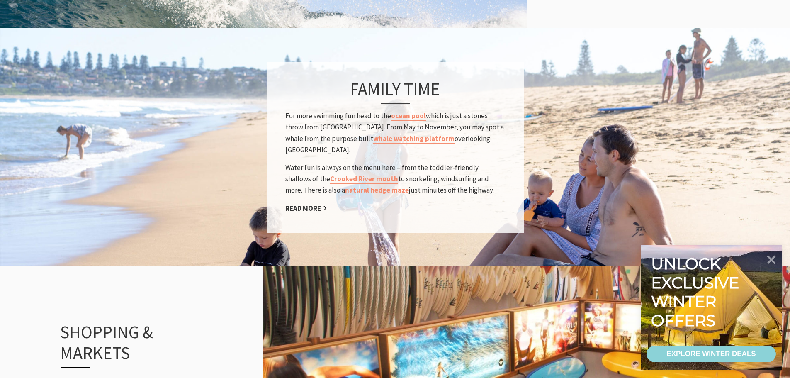
scroll to position [705, 0]
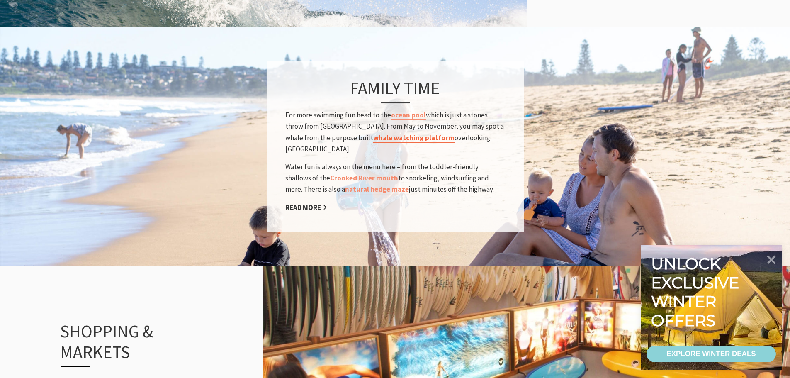
click at [383, 133] on link "whale watching platform" at bounding box center [413, 138] width 81 height 10
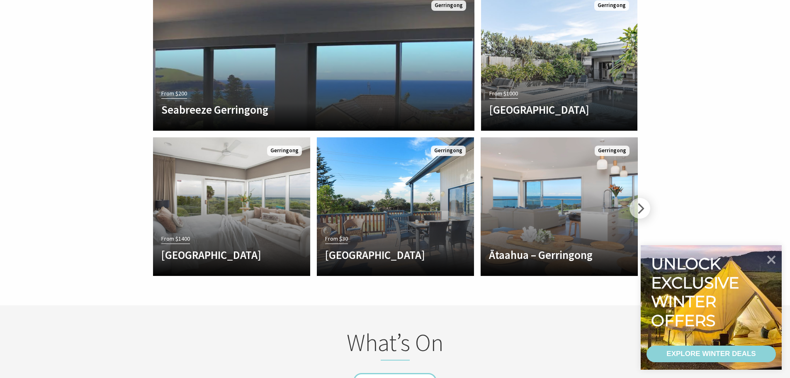
scroll to position [1950, 0]
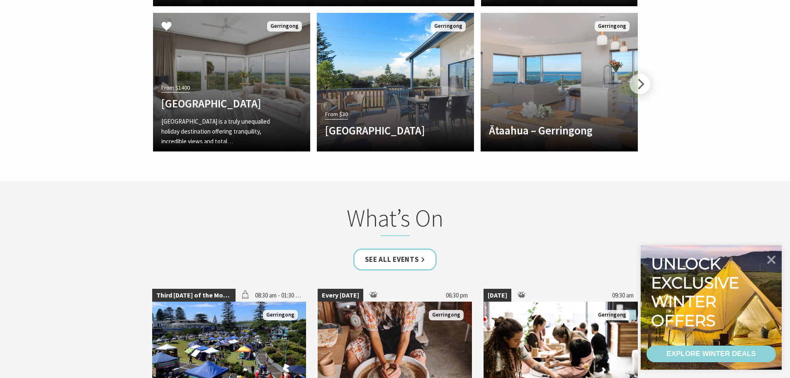
click at [169, 82] on div "From $1400 EagleView Park EagleView Park is a truly unequalled holiday destinat…" at bounding box center [220, 112] width 134 height 61
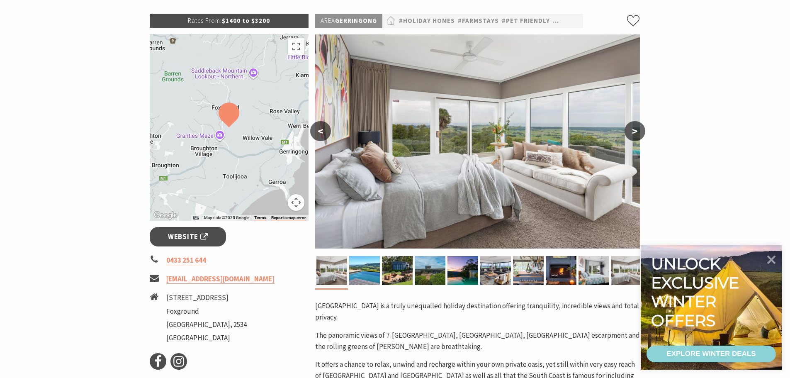
scroll to position [124, 0]
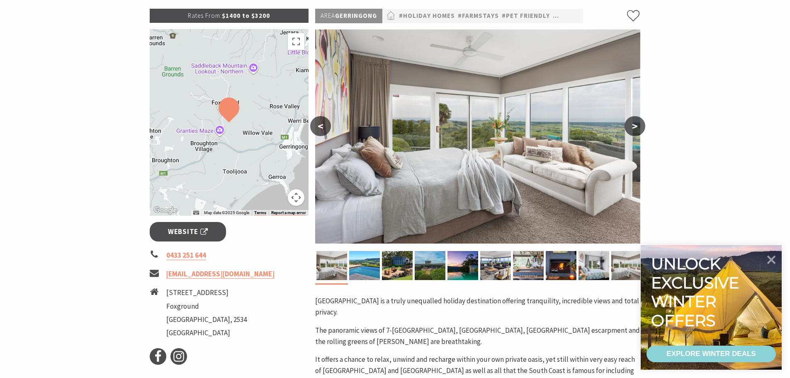
click at [494, 201] on img at bounding box center [477, 136] width 325 height 214
click at [639, 129] on button ">" at bounding box center [635, 126] width 21 height 20
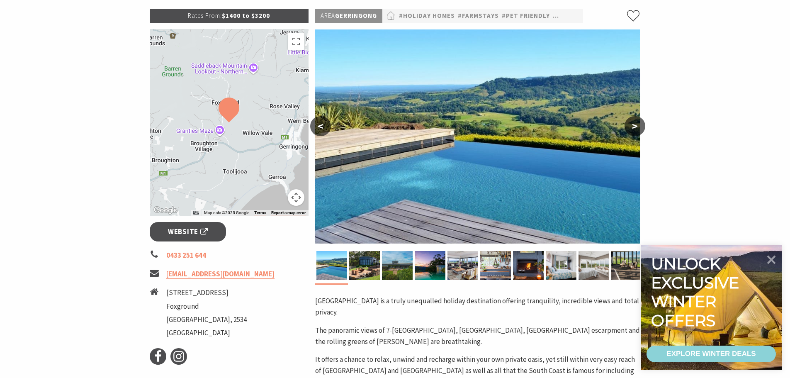
click at [639, 129] on button ">" at bounding box center [635, 126] width 21 height 20
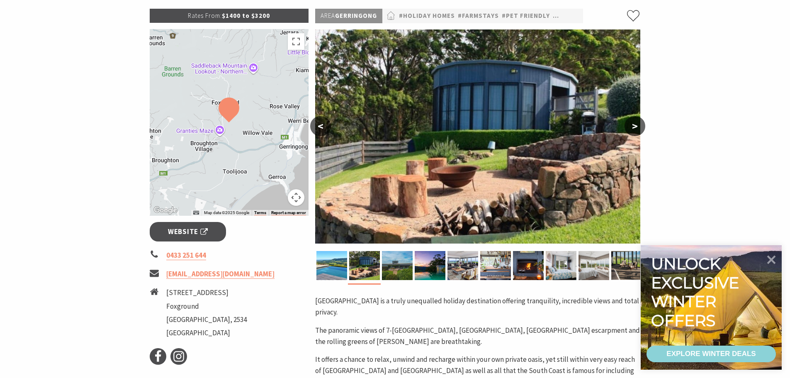
click at [639, 129] on button ">" at bounding box center [635, 126] width 21 height 20
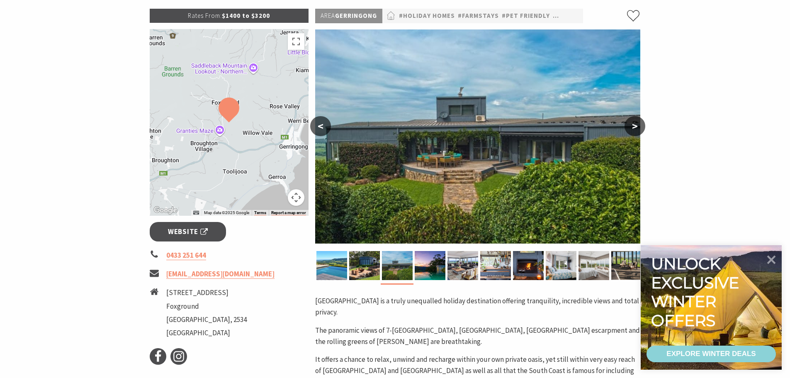
click at [639, 129] on button ">" at bounding box center [635, 126] width 21 height 20
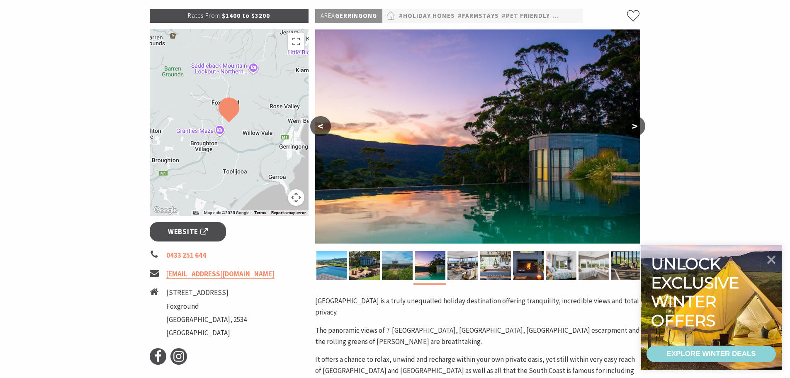
click at [639, 129] on button ">" at bounding box center [635, 126] width 21 height 20
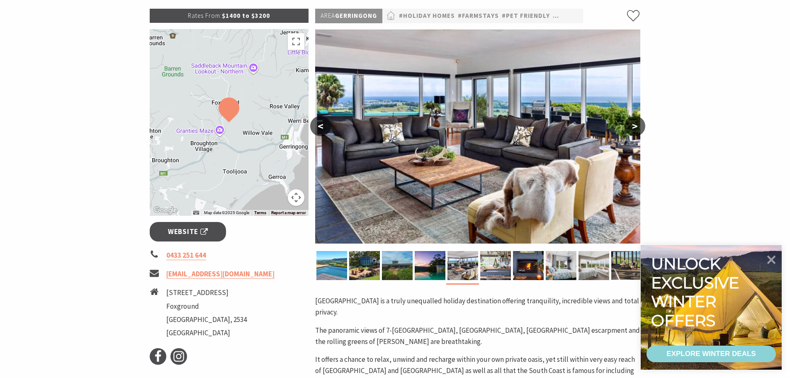
click at [639, 129] on button ">" at bounding box center [635, 126] width 21 height 20
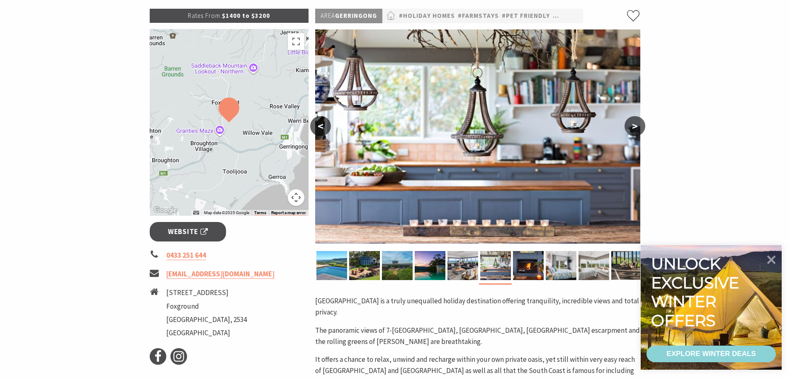
click at [639, 129] on button ">" at bounding box center [635, 126] width 21 height 20
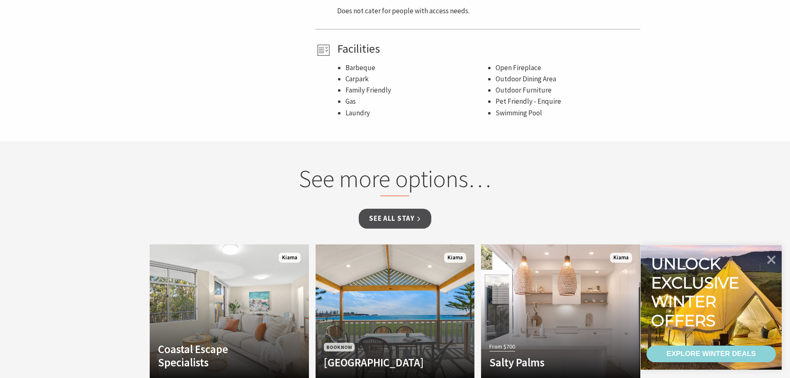
scroll to position [747, 0]
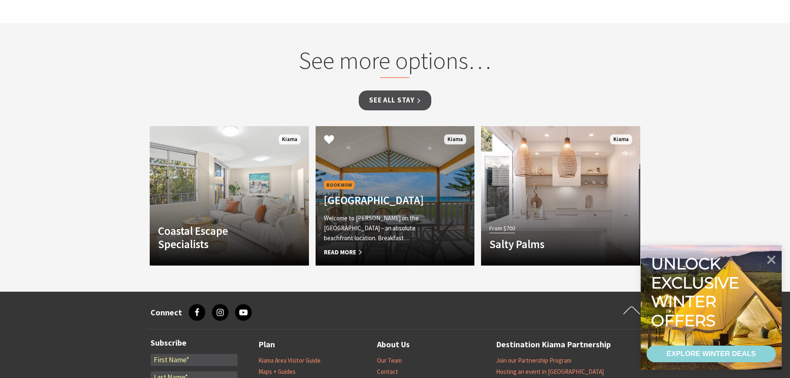
click at [345, 180] on span "Book Now" at bounding box center [339, 184] width 31 height 9
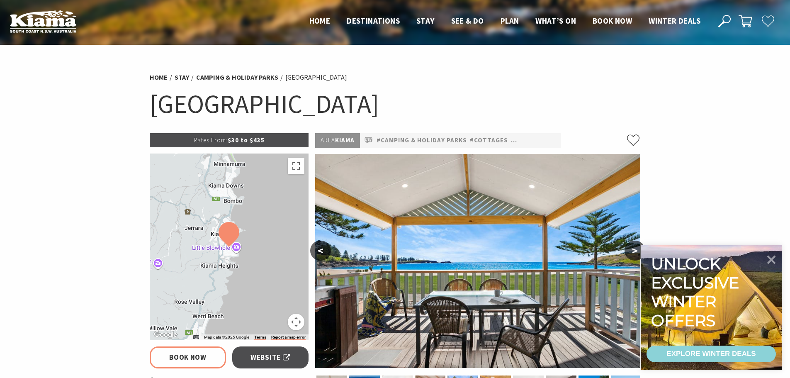
select select "3"
select select "2"
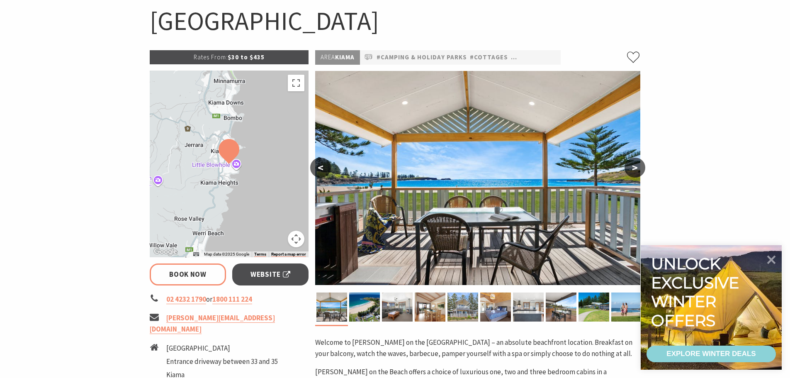
click at [632, 170] on button ">" at bounding box center [635, 168] width 21 height 20
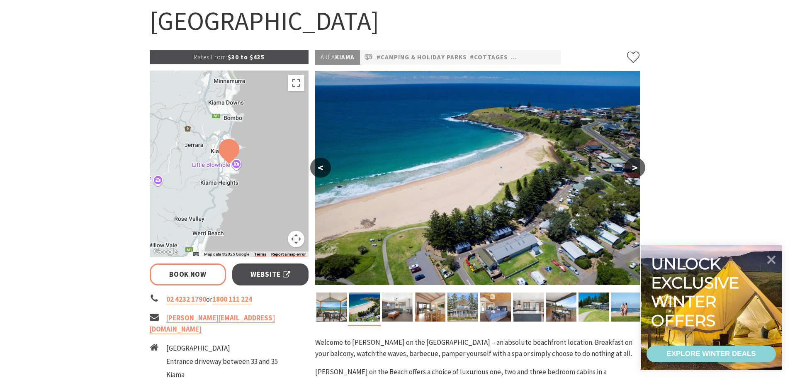
click at [632, 170] on button ">" at bounding box center [635, 168] width 21 height 20
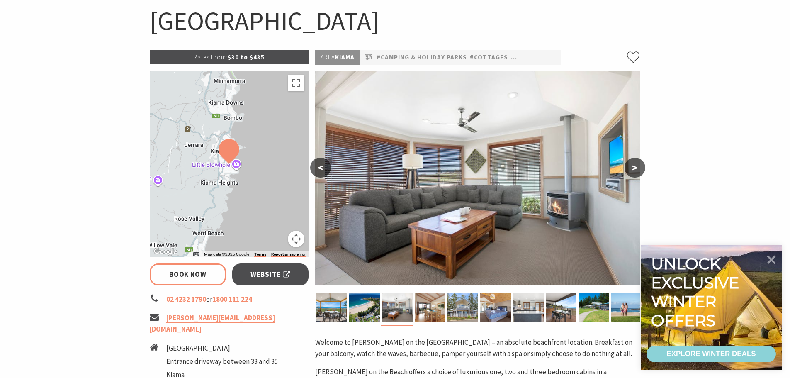
click at [632, 170] on button ">" at bounding box center [635, 168] width 21 height 20
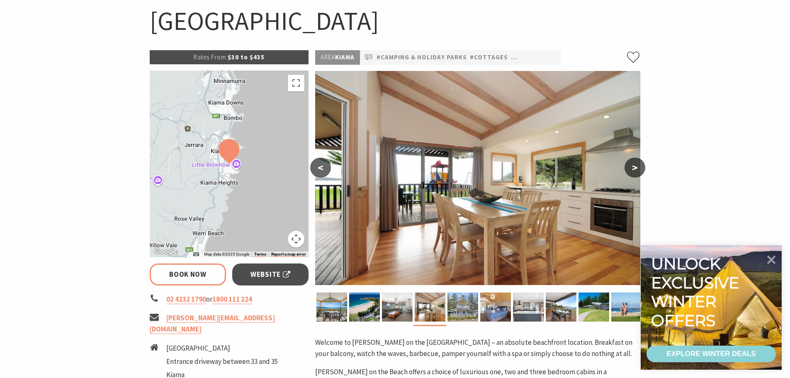
click at [632, 170] on button ">" at bounding box center [635, 168] width 21 height 20
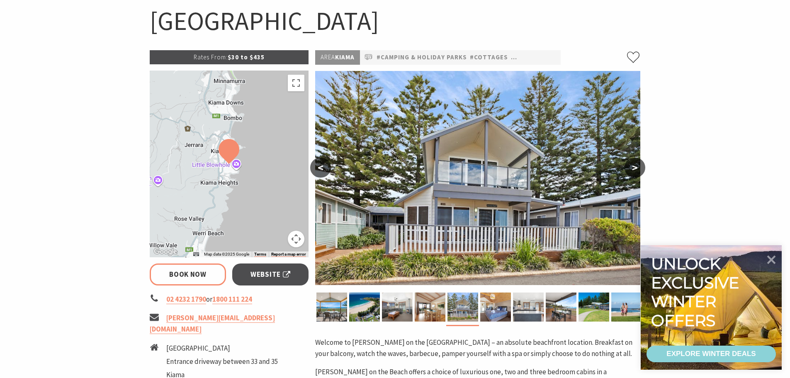
click at [632, 170] on button ">" at bounding box center [635, 168] width 21 height 20
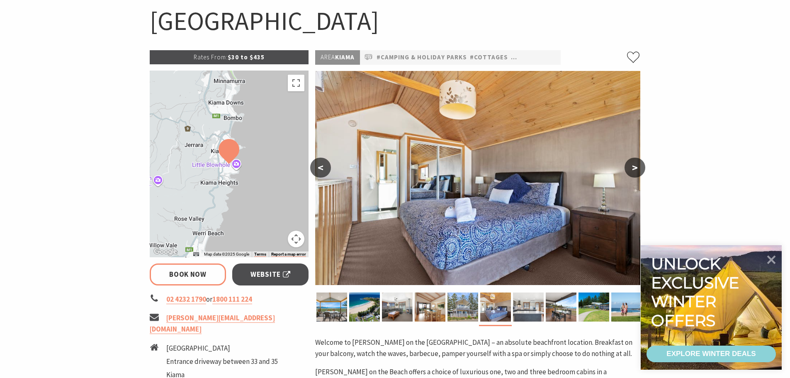
click at [633, 167] on button ">" at bounding box center [635, 168] width 21 height 20
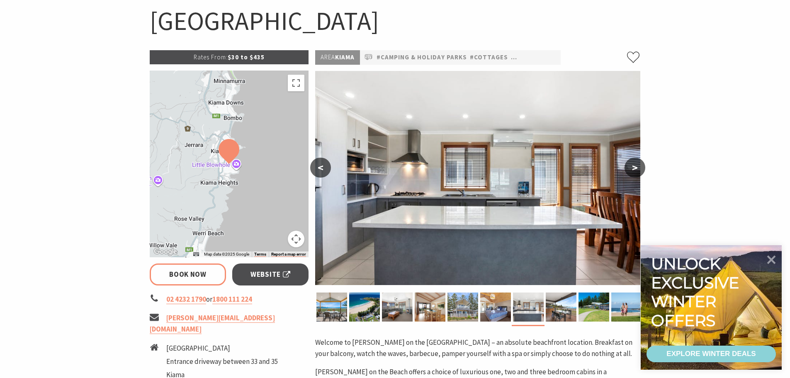
click at [633, 167] on button ">" at bounding box center [635, 168] width 21 height 20
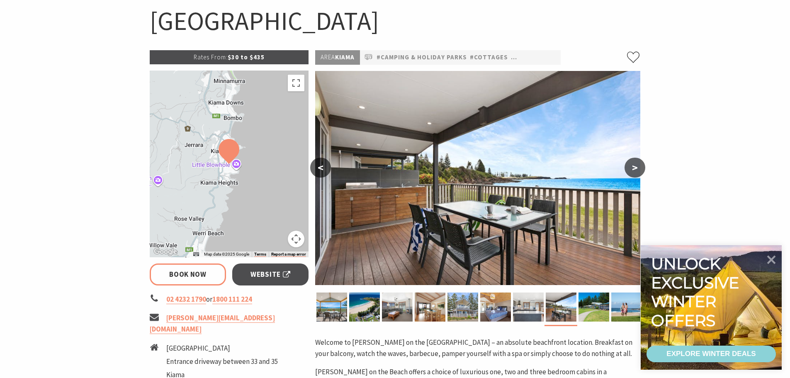
click at [633, 167] on button ">" at bounding box center [635, 168] width 21 height 20
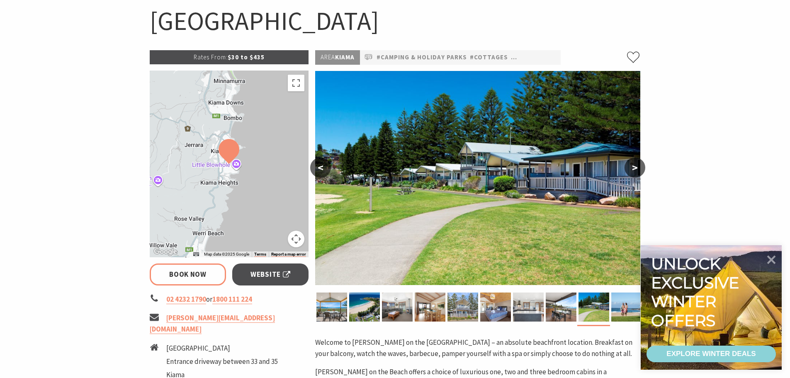
click at [633, 167] on button ">" at bounding box center [635, 168] width 21 height 20
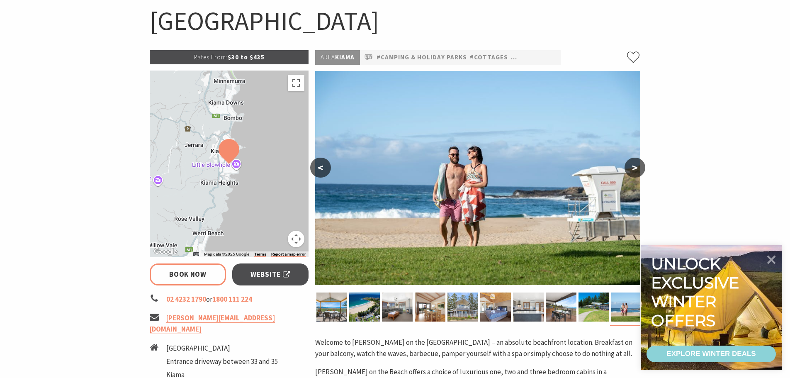
click at [633, 167] on button ">" at bounding box center [635, 168] width 21 height 20
select select "3"
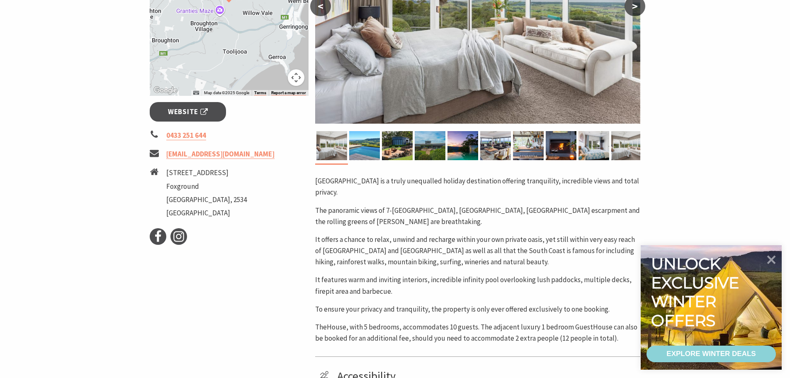
scroll to position [249, 0]
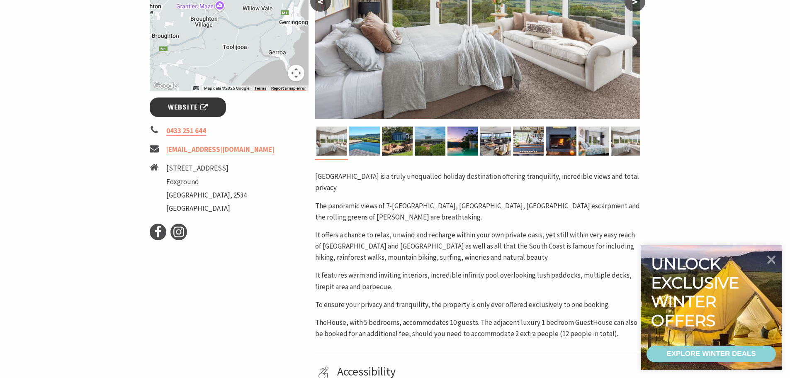
click at [182, 104] on span "Website" at bounding box center [188, 107] width 40 height 11
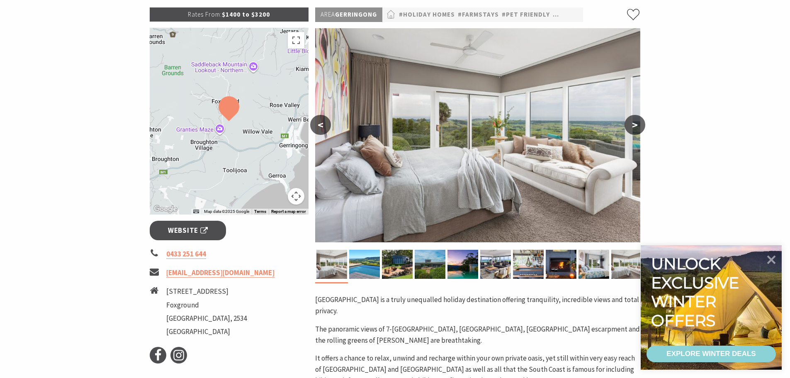
scroll to position [0, 0]
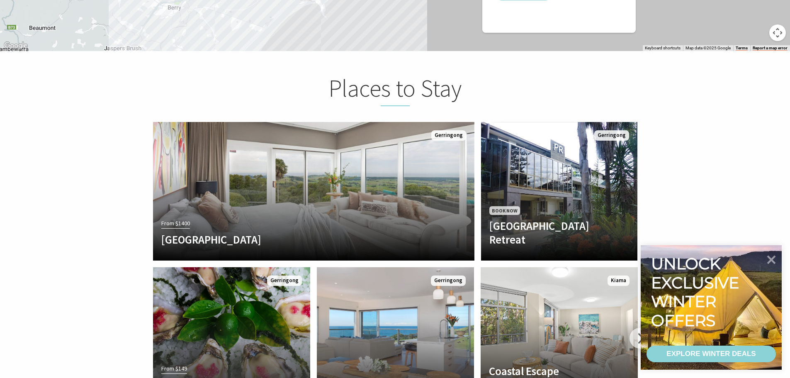
scroll to position [1701, 0]
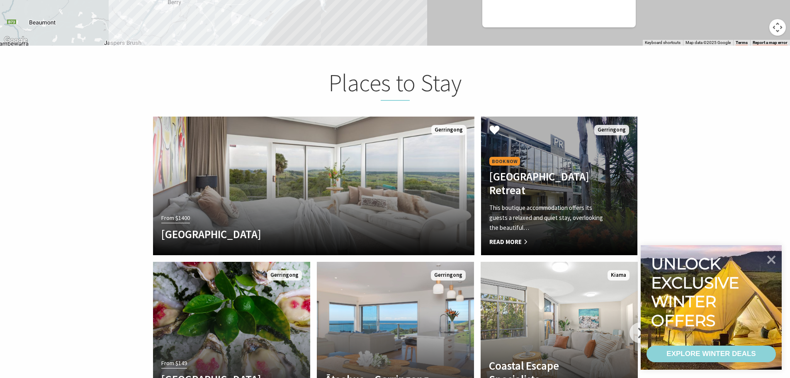
click at [505, 161] on span "Book Now" at bounding box center [504, 161] width 31 height 9
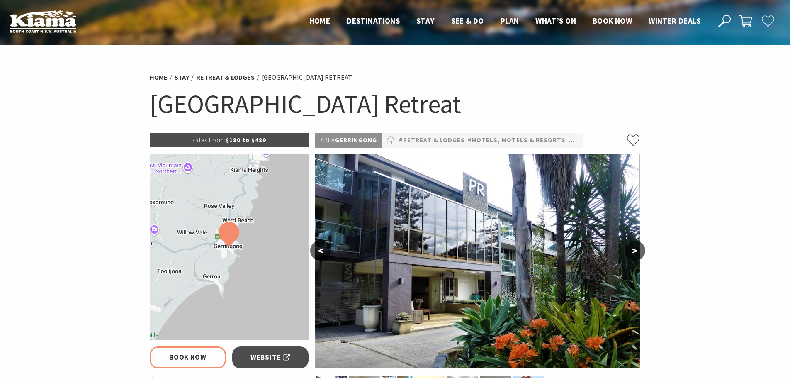
select select "3"
select select "2"
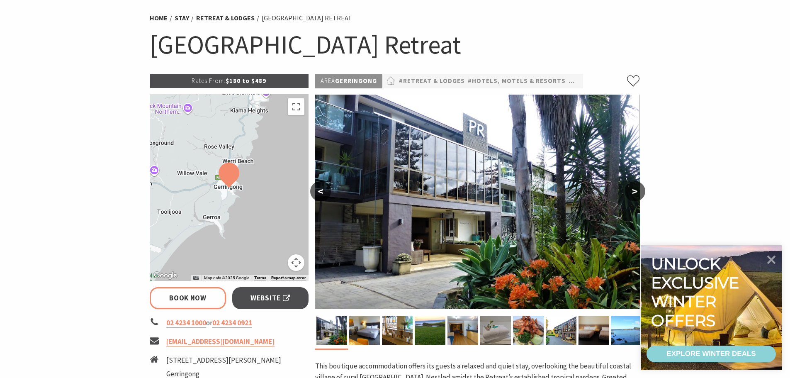
scroll to position [83, 0]
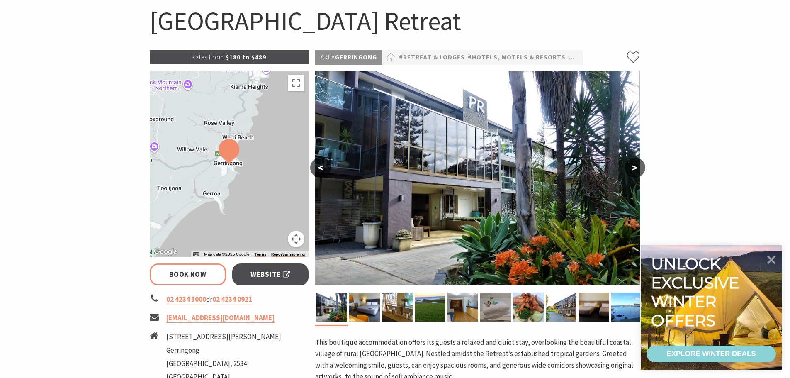
click at [641, 162] on button ">" at bounding box center [635, 168] width 21 height 20
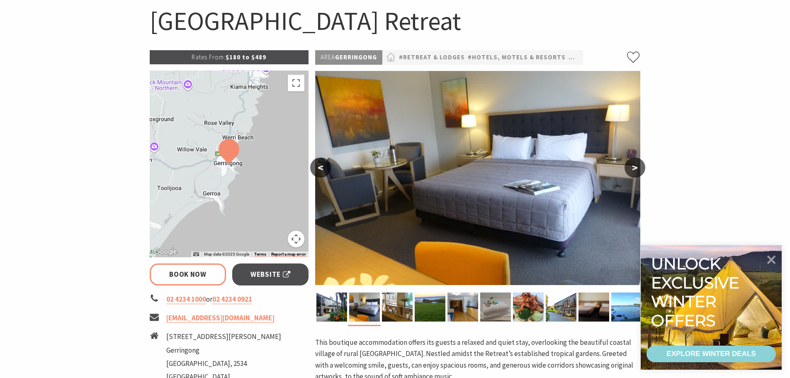
click at [641, 162] on button ">" at bounding box center [635, 168] width 21 height 20
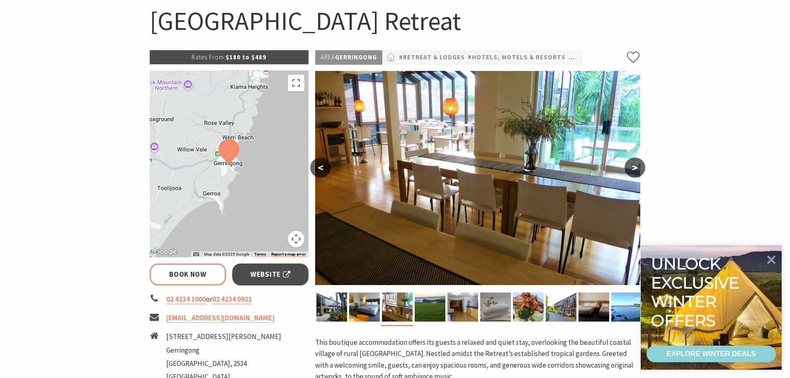
click at [641, 162] on button ">" at bounding box center [635, 168] width 21 height 20
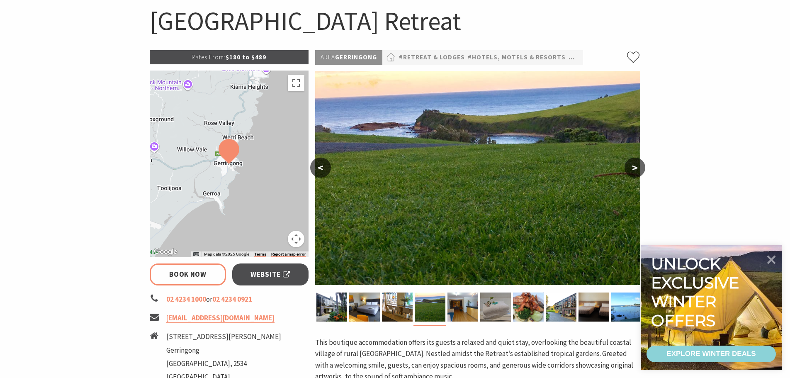
click at [641, 162] on button ">" at bounding box center [635, 168] width 21 height 20
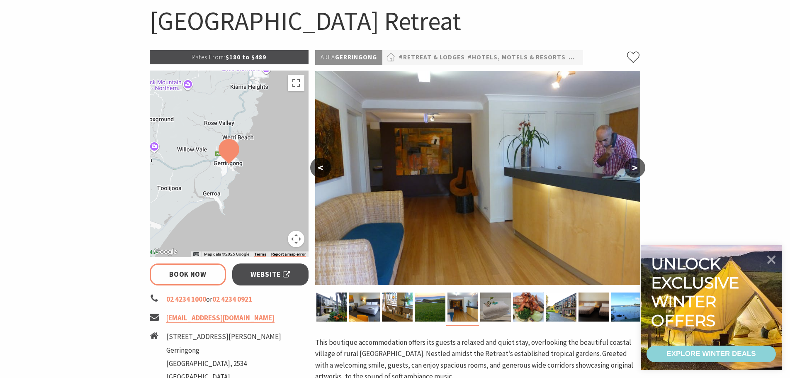
click at [641, 162] on button ">" at bounding box center [635, 168] width 21 height 20
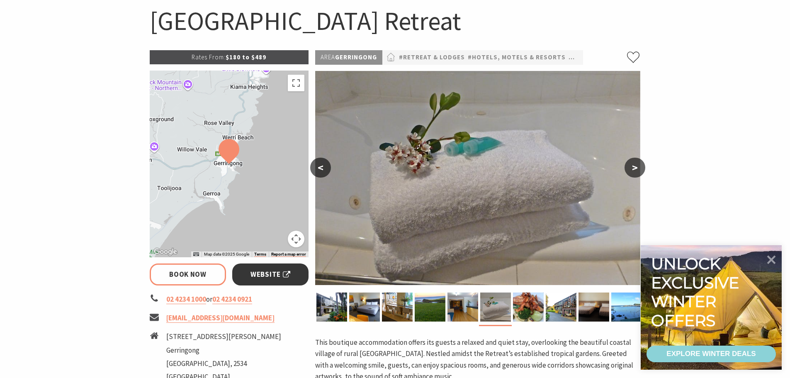
click at [258, 275] on span "Website" at bounding box center [271, 274] width 40 height 11
select select "3"
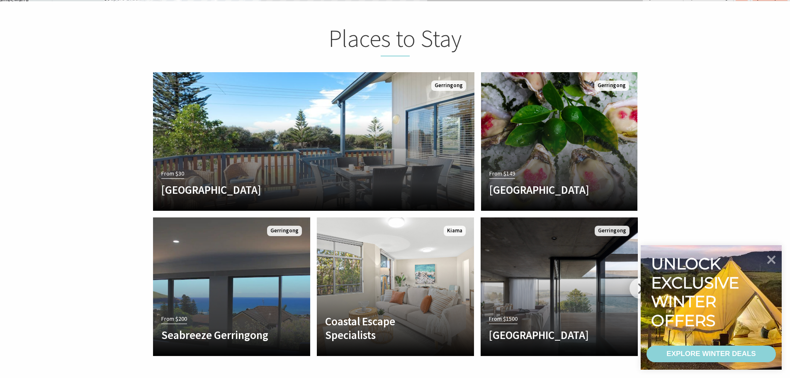
scroll to position [1750, 0]
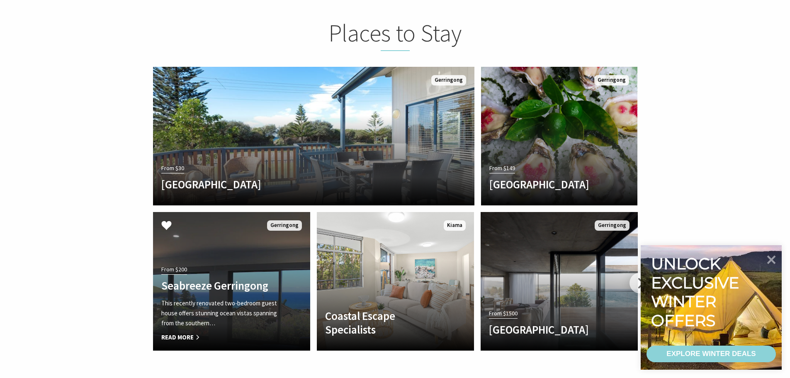
click at [271, 279] on h4 "Seabreeze Gerringong" at bounding box center [219, 285] width 117 height 13
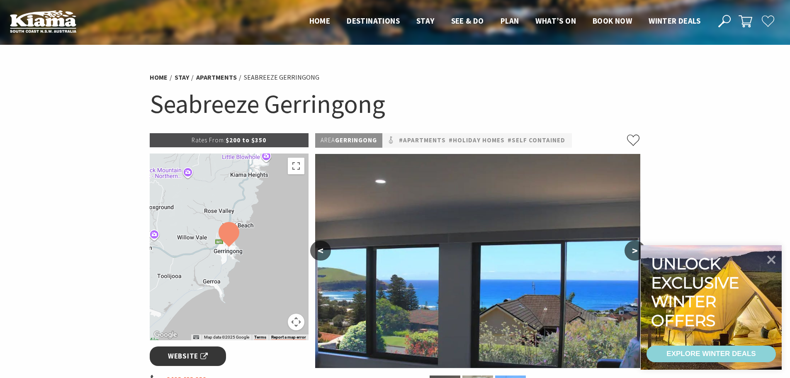
click at [179, 352] on span "Website" at bounding box center [188, 356] width 40 height 11
